Goal: Transaction & Acquisition: Purchase product/service

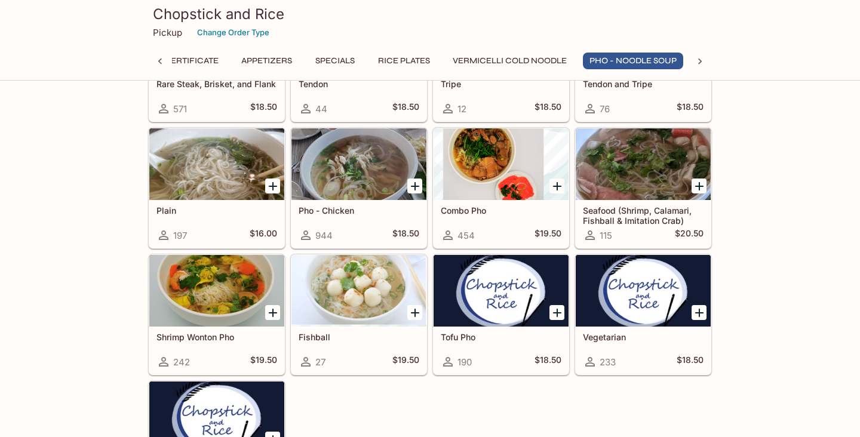
scroll to position [1667, 0]
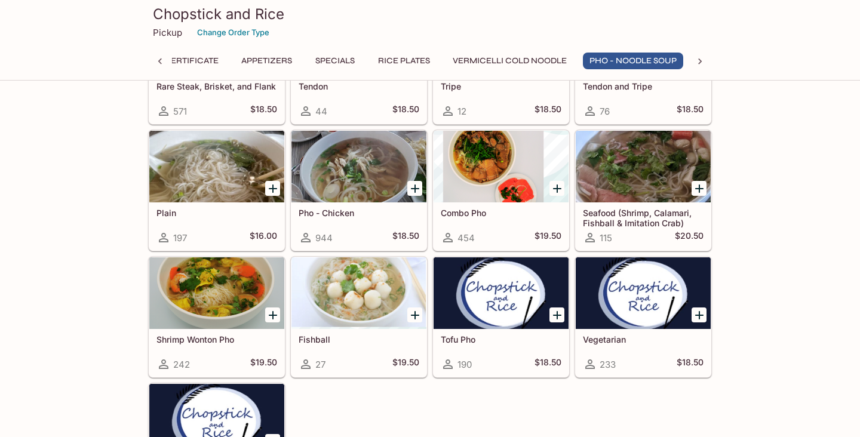
click at [216, 285] on div at bounding box center [216, 293] width 135 height 72
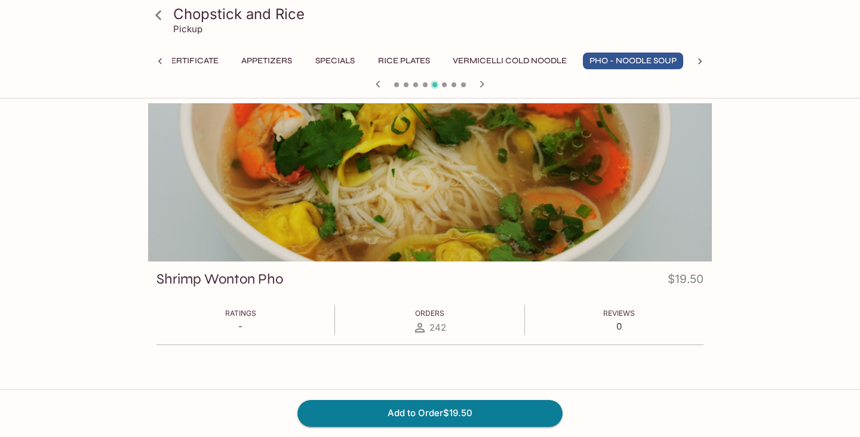
click at [811, 227] on div "Chopstick and Rice Pickup Gift Certificate Appetizers Specials Rice Plates Verm…" at bounding box center [430, 281] width 764 height 356
click at [819, 233] on div "Chopstick and Rice Pickup Gift Certificate Appetizers Specials Rice Plates Verm…" at bounding box center [430, 321] width 860 height 437
click at [810, 247] on div "Chopstick and Rice Pickup Gift Certificate Appetizers Specials Rice Plates Verm…" at bounding box center [430, 281] width 764 height 356
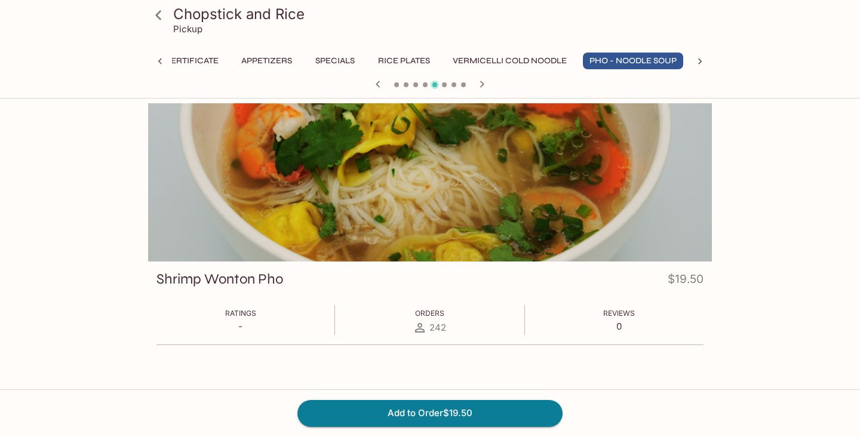
click at [818, 261] on div "Chopstick and Rice Pickup Gift Certificate Appetizers Specials Rice Plates Verm…" at bounding box center [430, 321] width 860 height 437
click at [816, 276] on div "Chopstick and Rice Pickup Gift Certificate Appetizers Specials Rice Plates Verm…" at bounding box center [430, 321] width 860 height 437
click at [817, 281] on div "Chopstick and Rice Pickup Gift Certificate Appetizers Specials Rice Plates Verm…" at bounding box center [430, 321] width 860 height 437
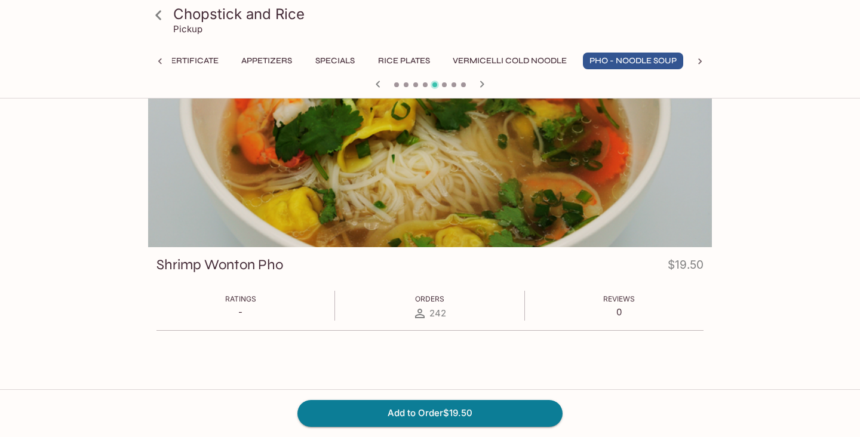
scroll to position [14, 0]
click at [816, 287] on div "Chopstick and Rice Pickup Gift Certificate Appetizers Specials Rice Plates Verm…" at bounding box center [430, 307] width 860 height 437
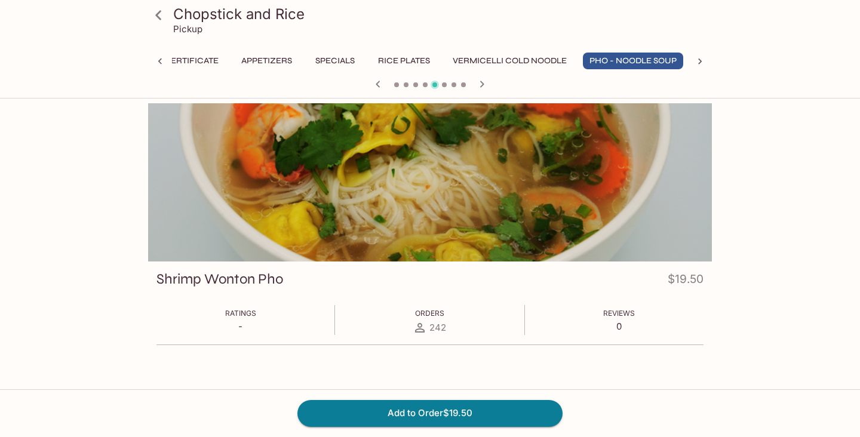
scroll to position [0, 0]
click at [800, 281] on div "Chopstick and Rice Pickup Gift Certificate Appetizers Specials Rice Plates Verm…" at bounding box center [430, 281] width 764 height 356
click at [793, 257] on div "Chopstick and Rice Pickup Gift Certificate Appetizers Specials Rice Plates Verm…" at bounding box center [430, 281] width 764 height 356
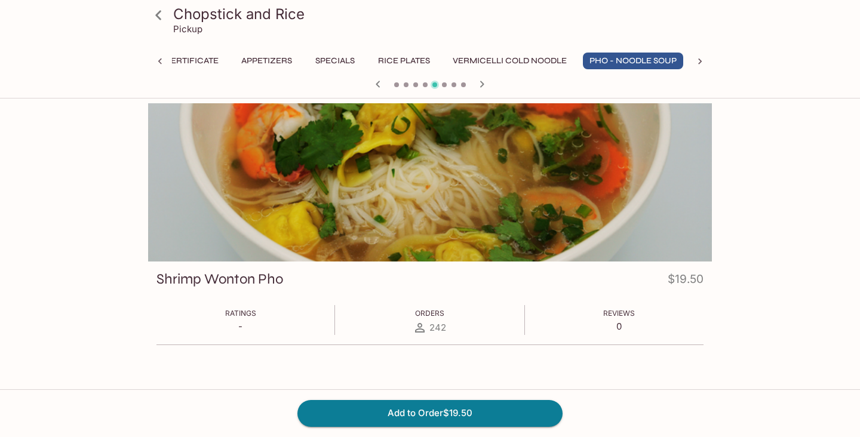
click at [438, 134] on div at bounding box center [430, 182] width 564 height 158
click at [482, 235] on div at bounding box center [430, 182] width 564 height 158
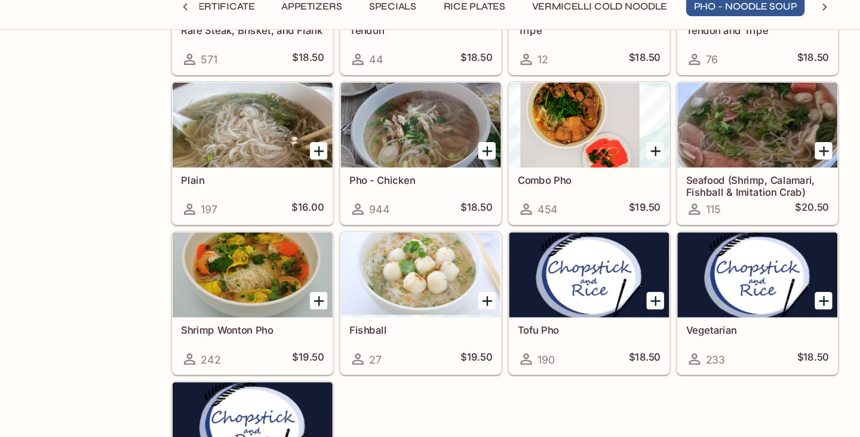
scroll to position [1697, 0]
